Goal: Task Accomplishment & Management: Manage account settings

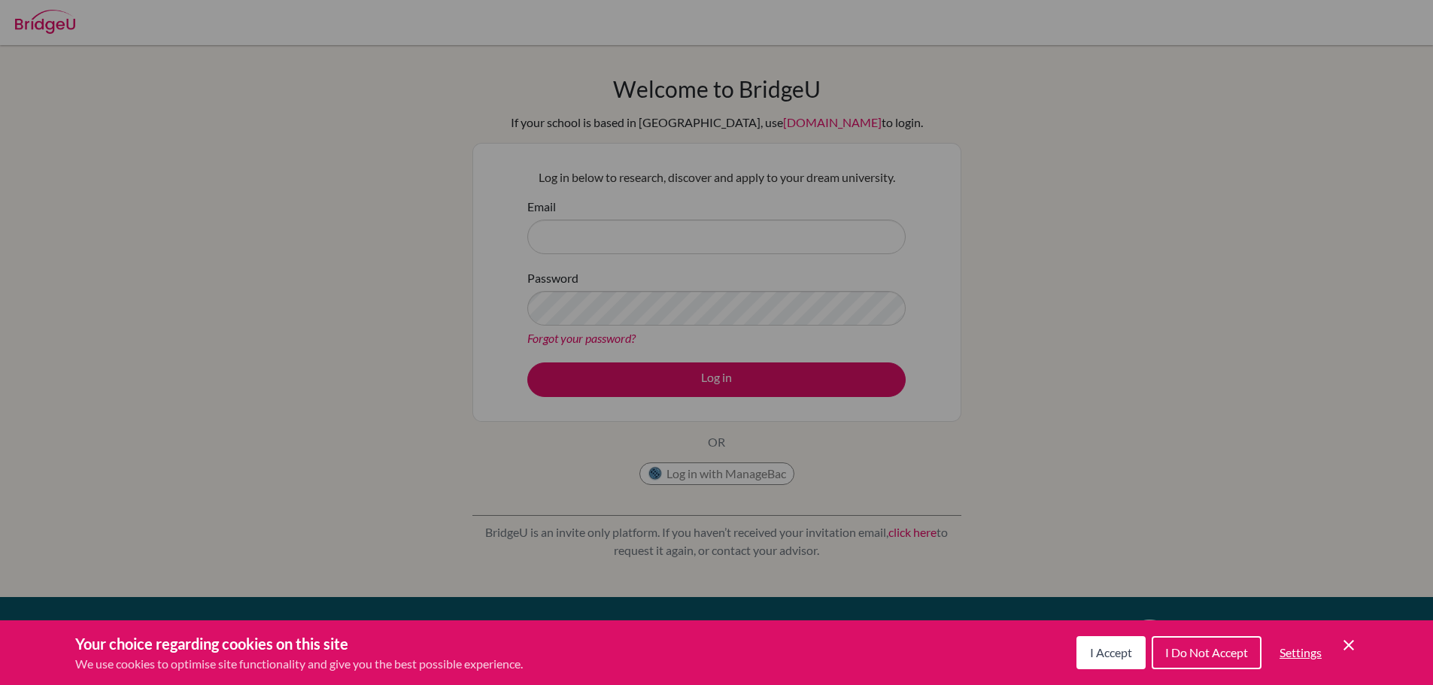
click at [1105, 656] on span "I Accept" at bounding box center [1111, 652] width 42 height 14
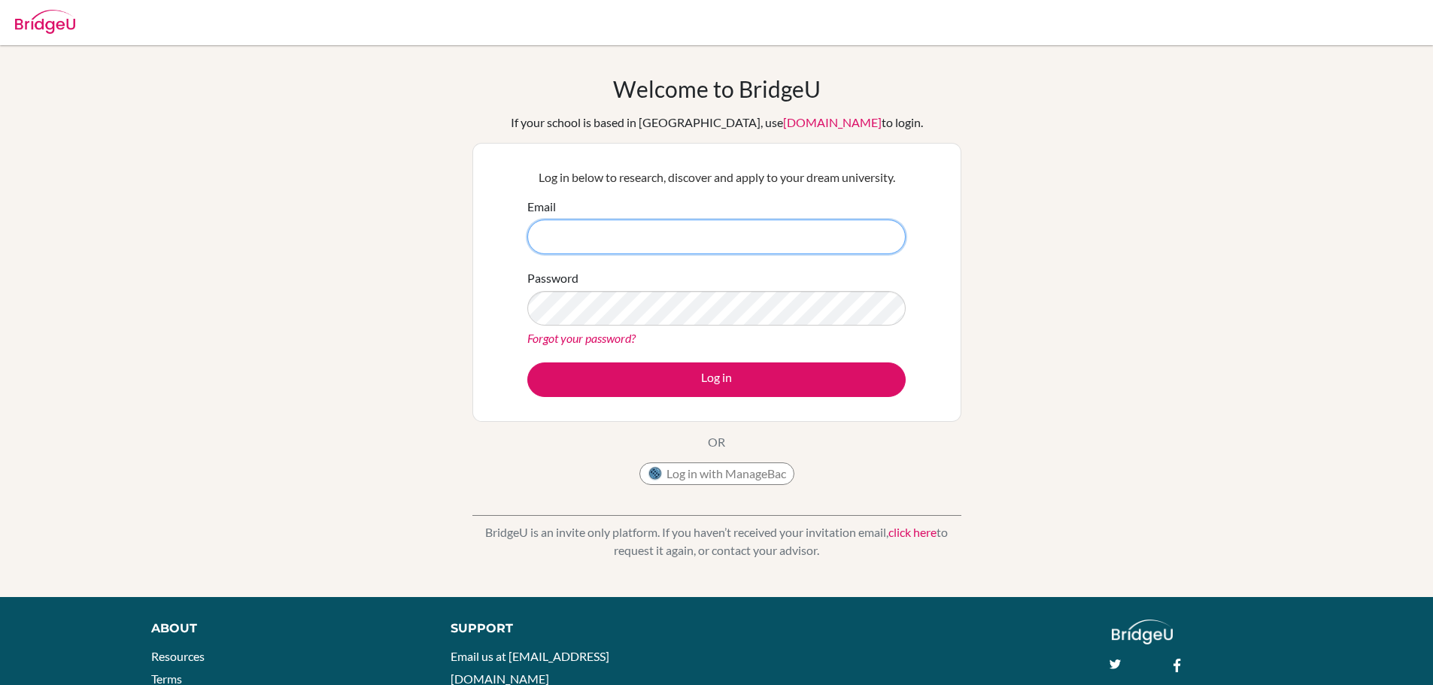
click at [739, 243] on input "Email" at bounding box center [716, 237] width 378 height 35
type input "[EMAIL_ADDRESS][DOMAIN_NAME]"
click at [527, 362] on button "Log in" at bounding box center [716, 379] width 378 height 35
click at [514, 423] on div "Welcome to BridgeU If your school is based in China, use app.bridge-u.com.cn to…" at bounding box center [716, 283] width 489 height 417
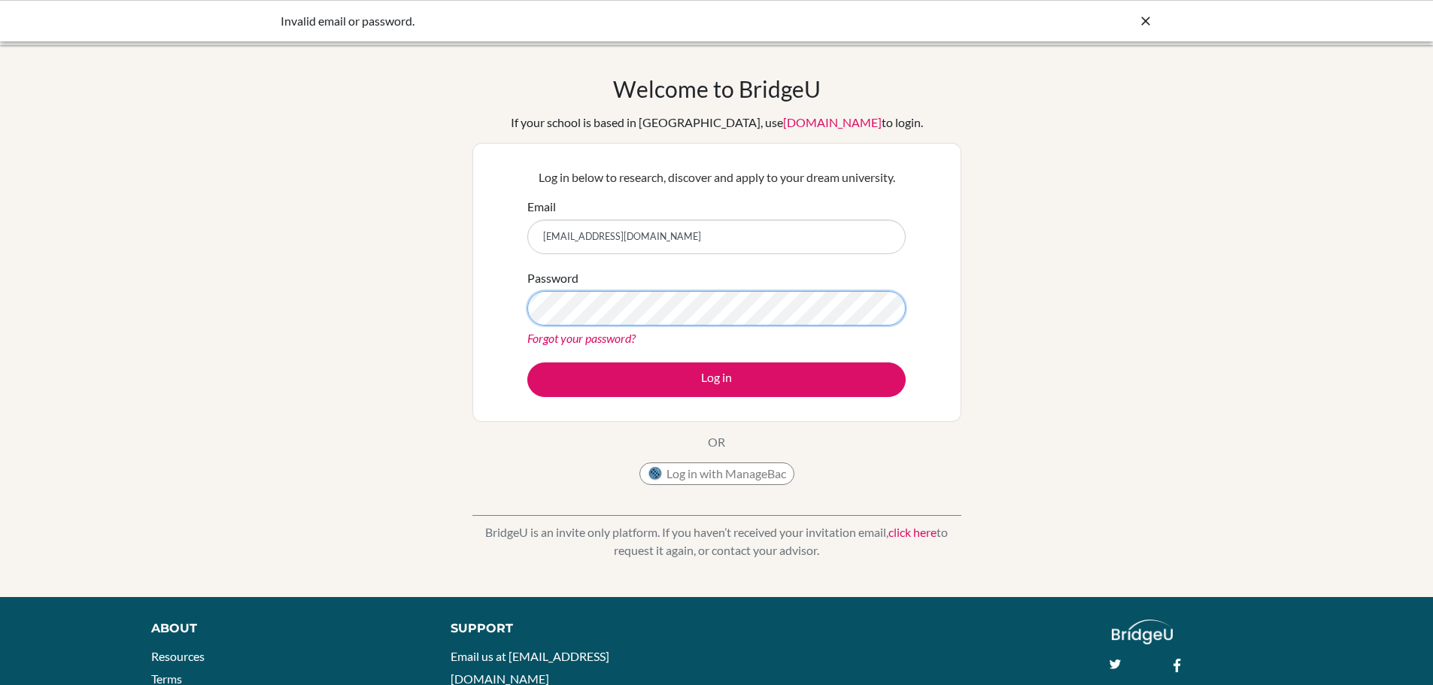
click at [527, 362] on button "Log in" at bounding box center [716, 379] width 378 height 35
